Goal: Task Accomplishment & Management: Manage account settings

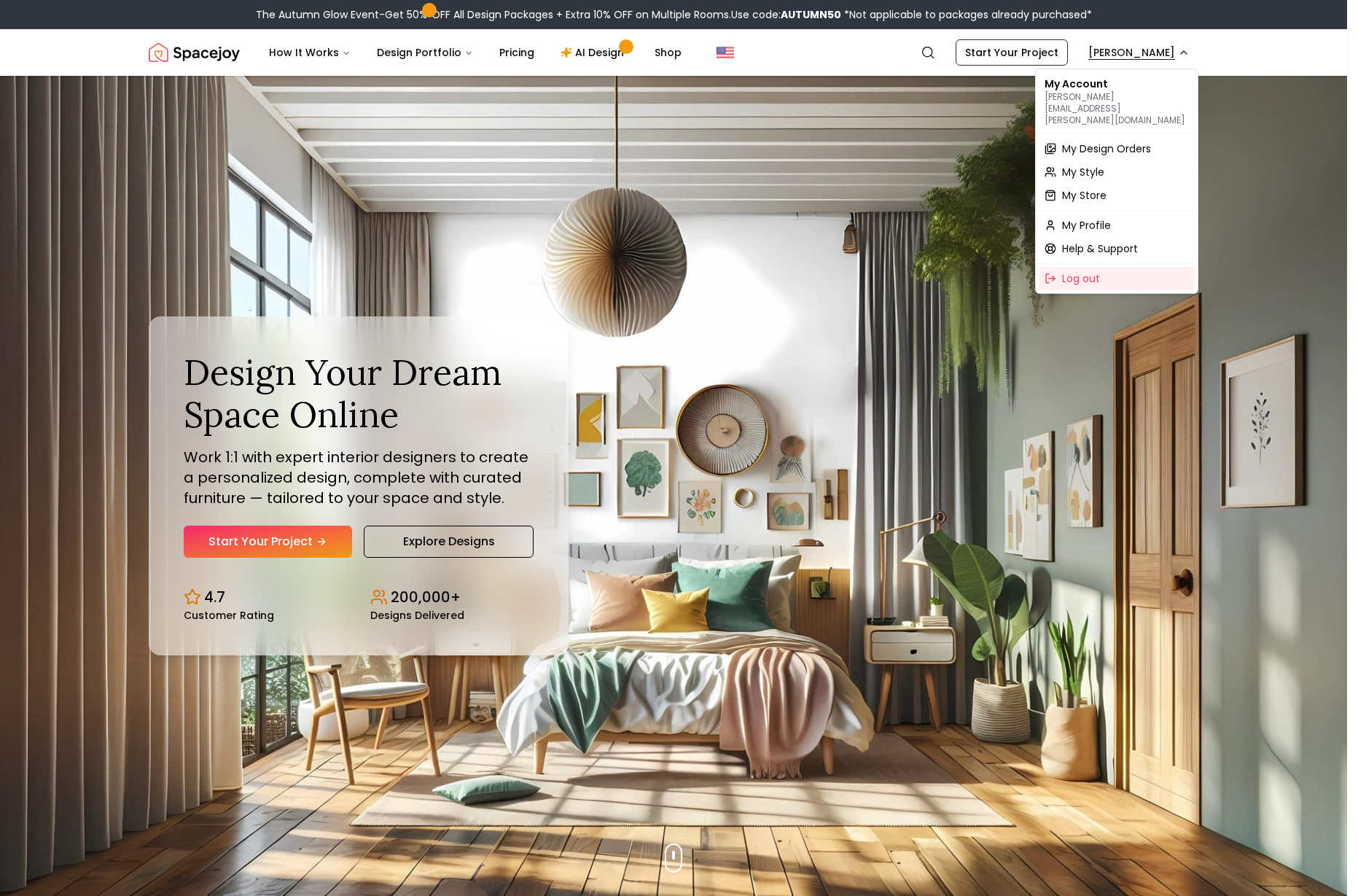
click at [1145, 142] on span "My Design Orders" at bounding box center [1106, 148] width 89 height 14
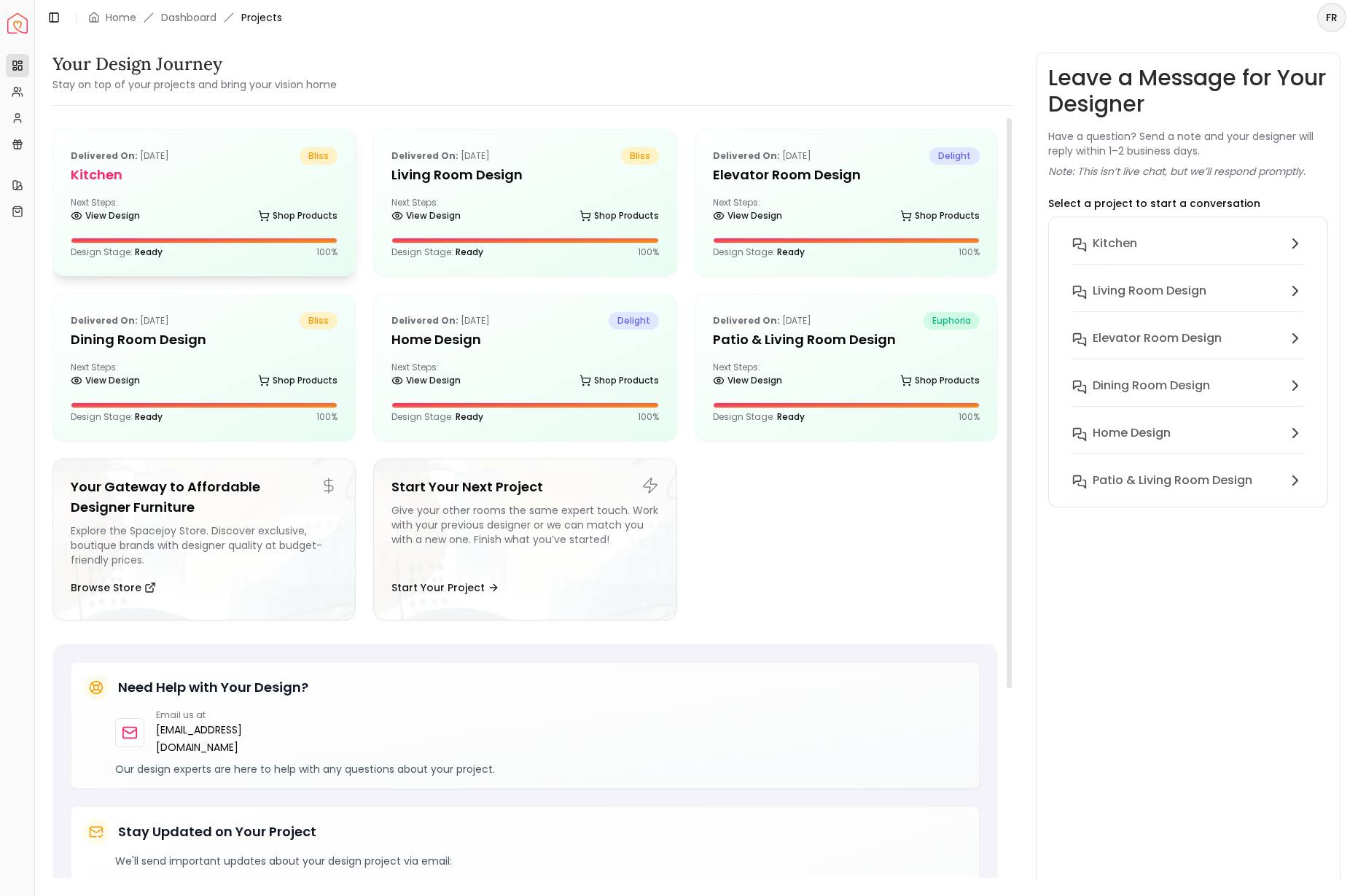
click at [231, 202] on div "Next Steps: View Design Shop Products" at bounding box center [204, 211] width 266 height 29
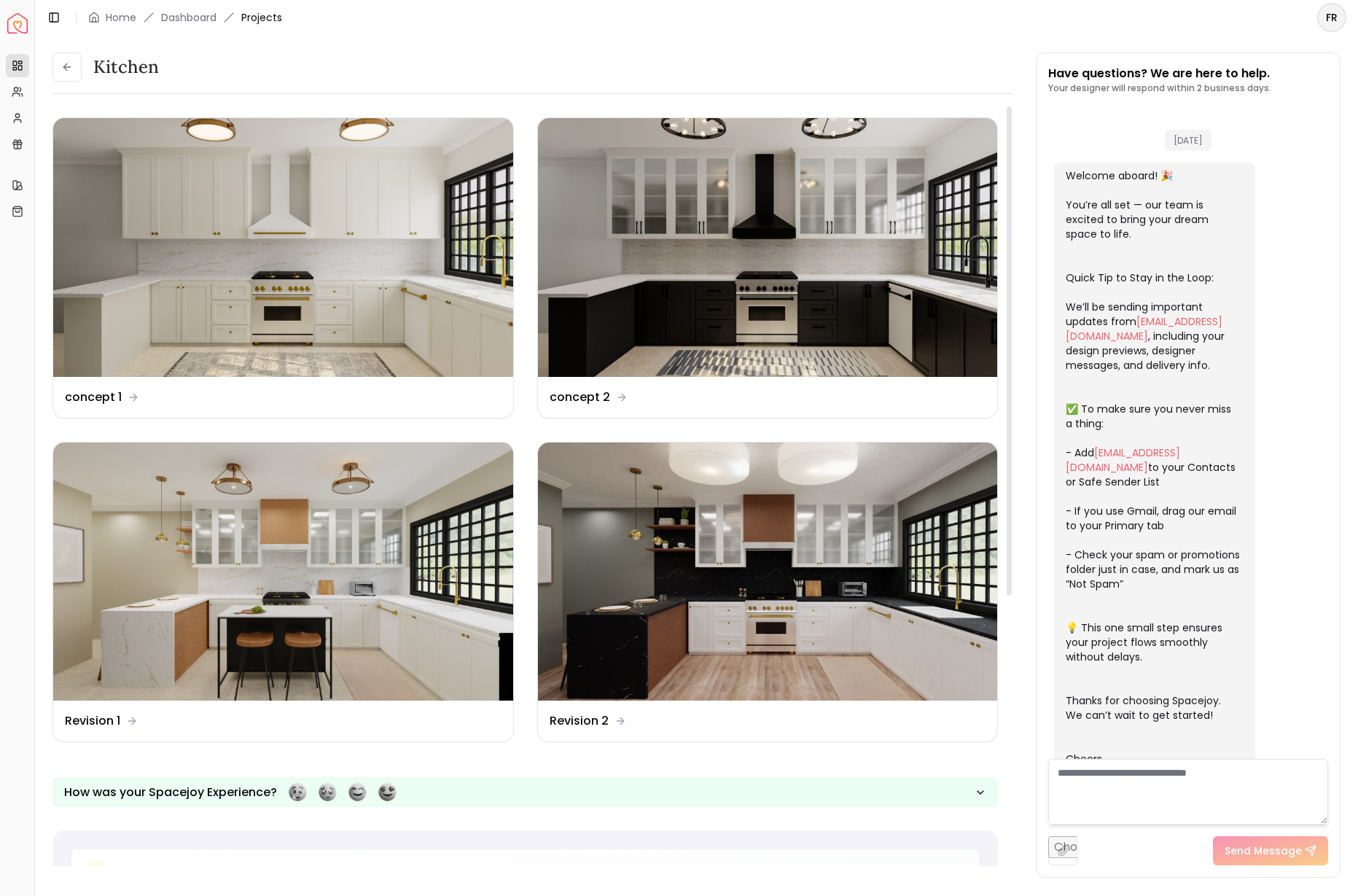
scroll to position [207, 0]
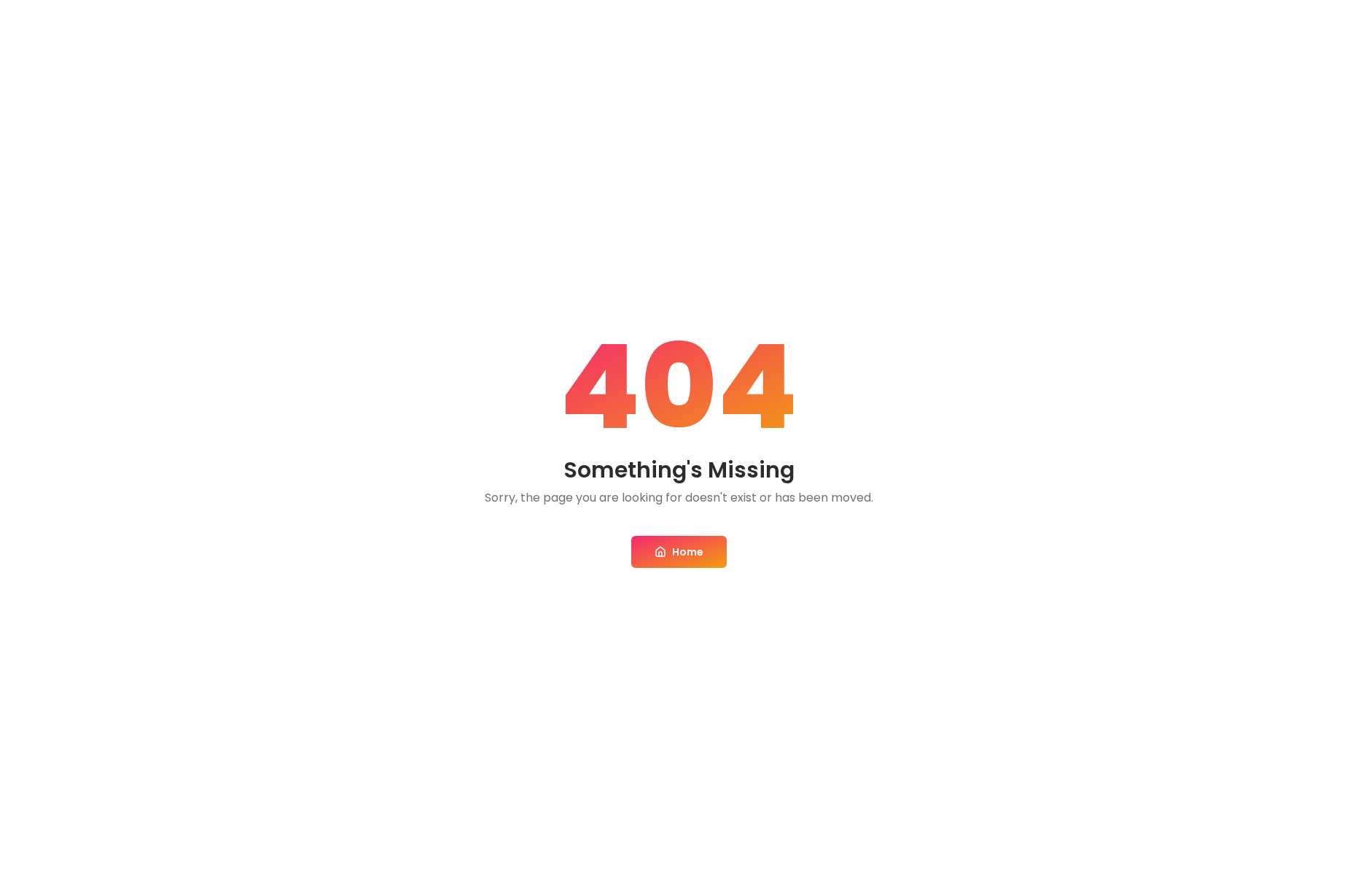
click at [668, 564] on link "Home" at bounding box center [678, 552] width 95 height 32
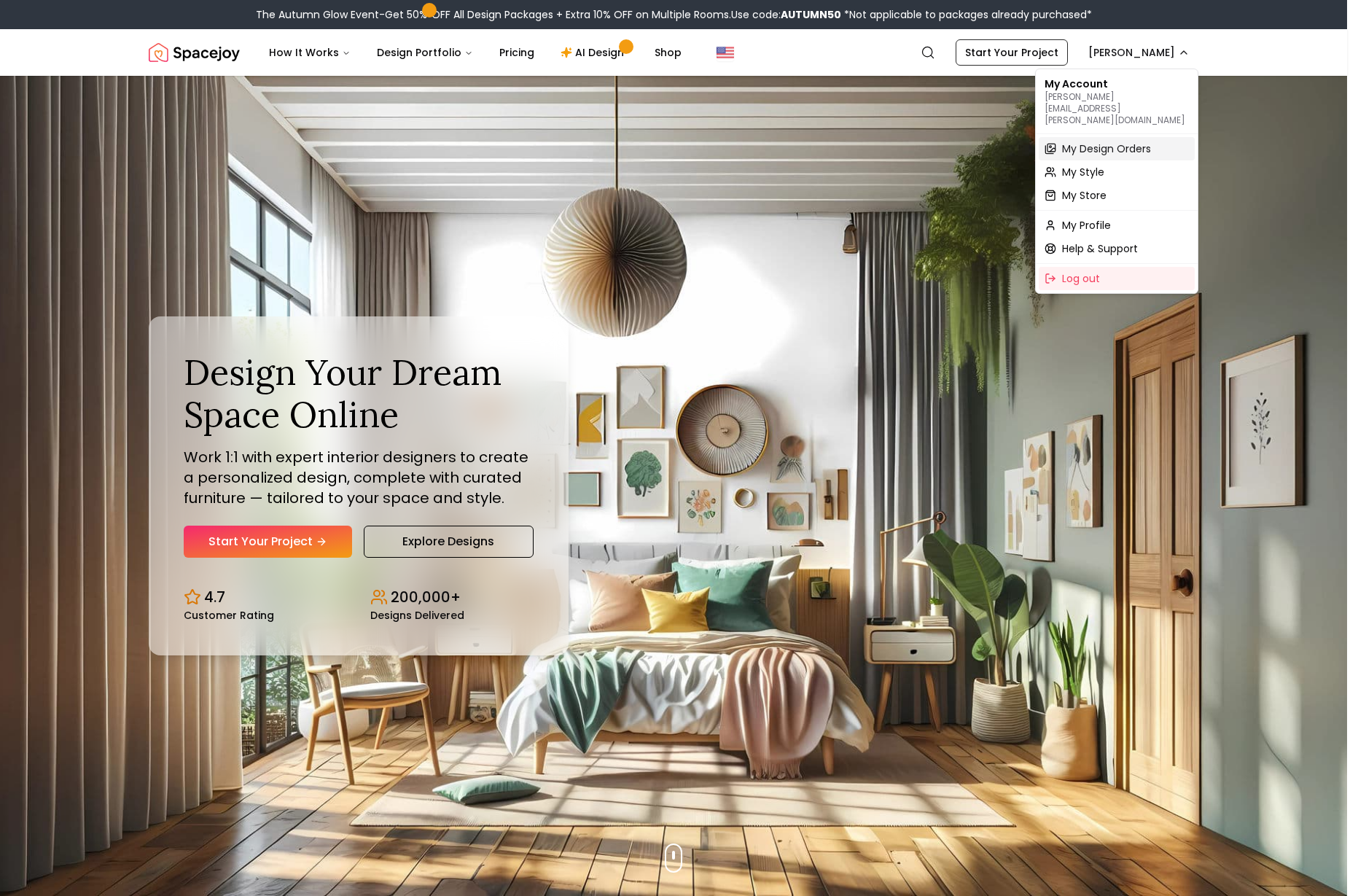
click at [1146, 142] on span "My Design Orders" at bounding box center [1106, 148] width 89 height 14
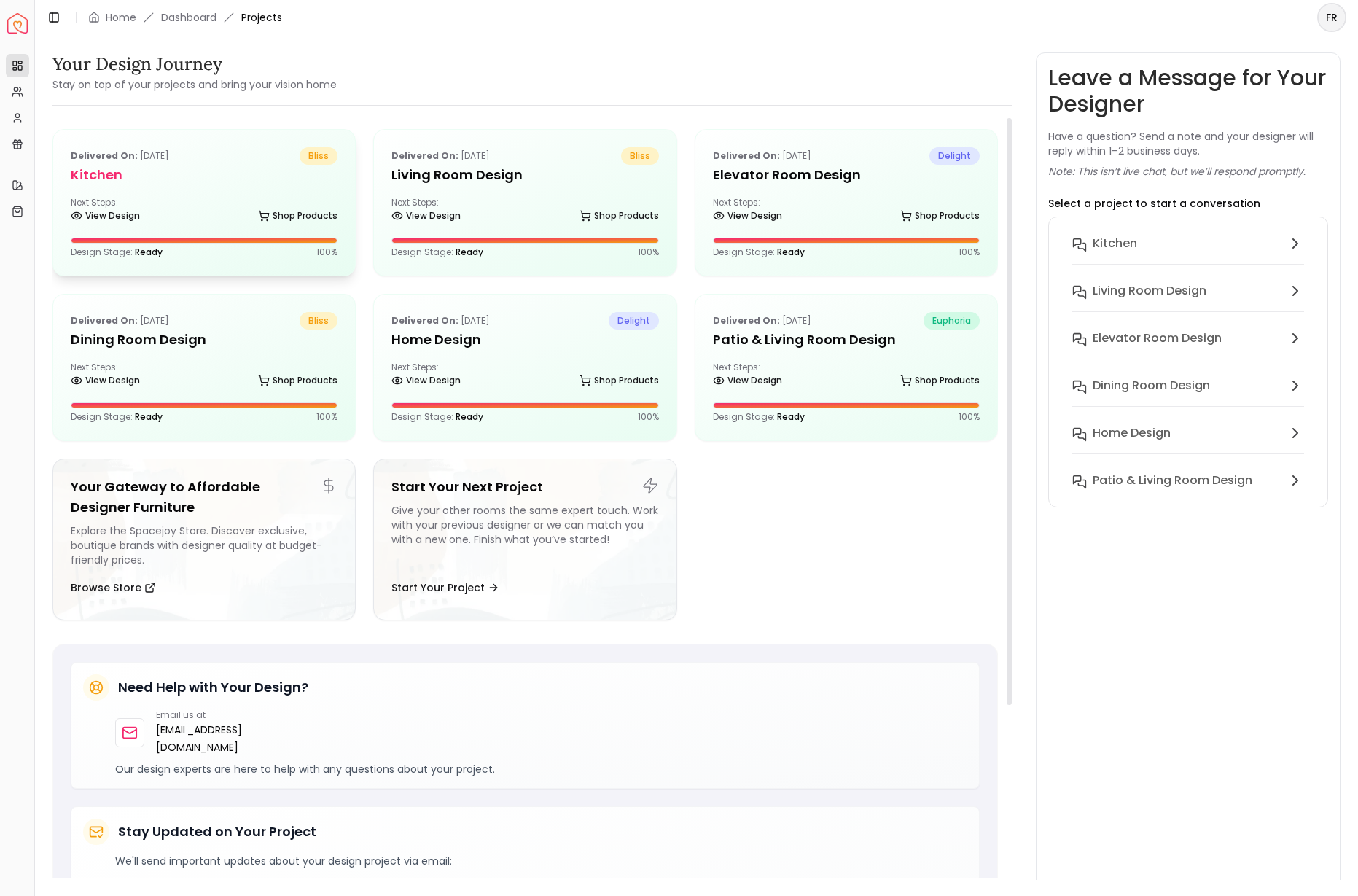
click at [291, 199] on div "Next Steps: View Design Shop Products" at bounding box center [204, 211] width 266 height 29
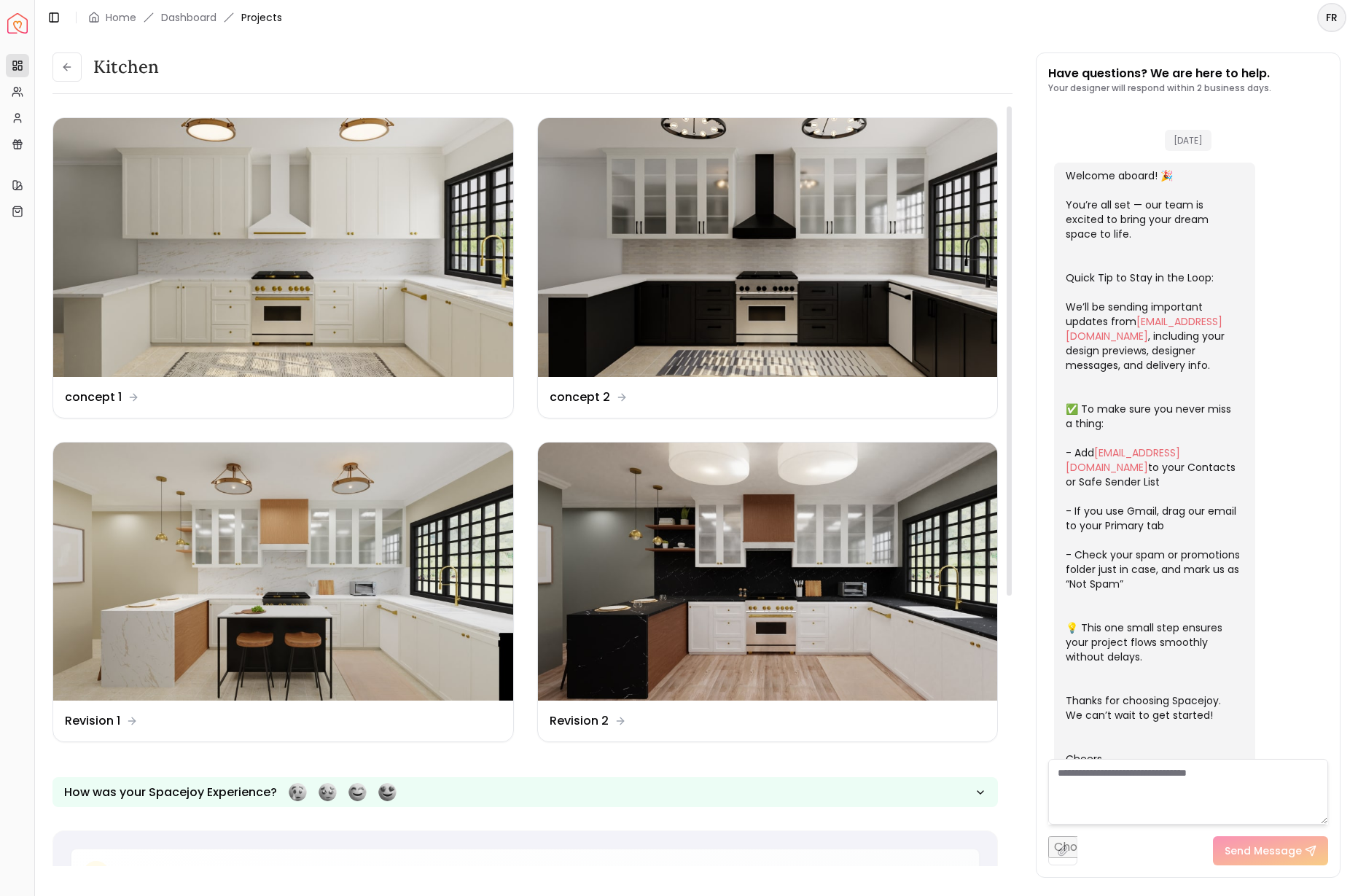
scroll to position [207, 0]
